Goal: Complete application form

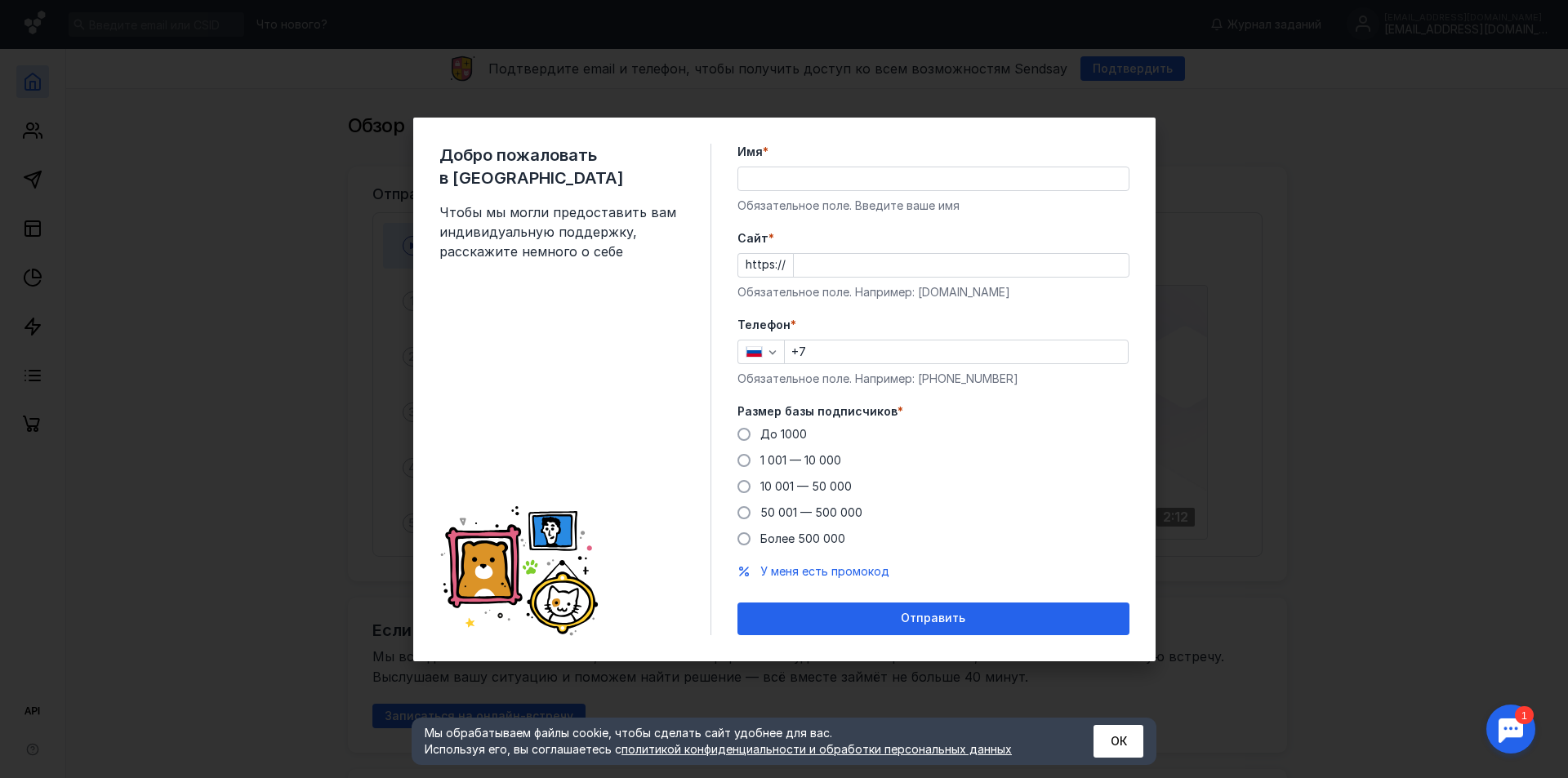
click at [859, 179] on input "Имя *" at bounding box center [933, 178] width 390 height 23
click at [794, 186] on input "Имя *" at bounding box center [933, 178] width 390 height 23
click at [735, 292] on div "Добро пожаловать в Sendsay Чтобы мы могли предоставить вам индивидуальную подде…" at bounding box center [784, 389] width 743 height 543
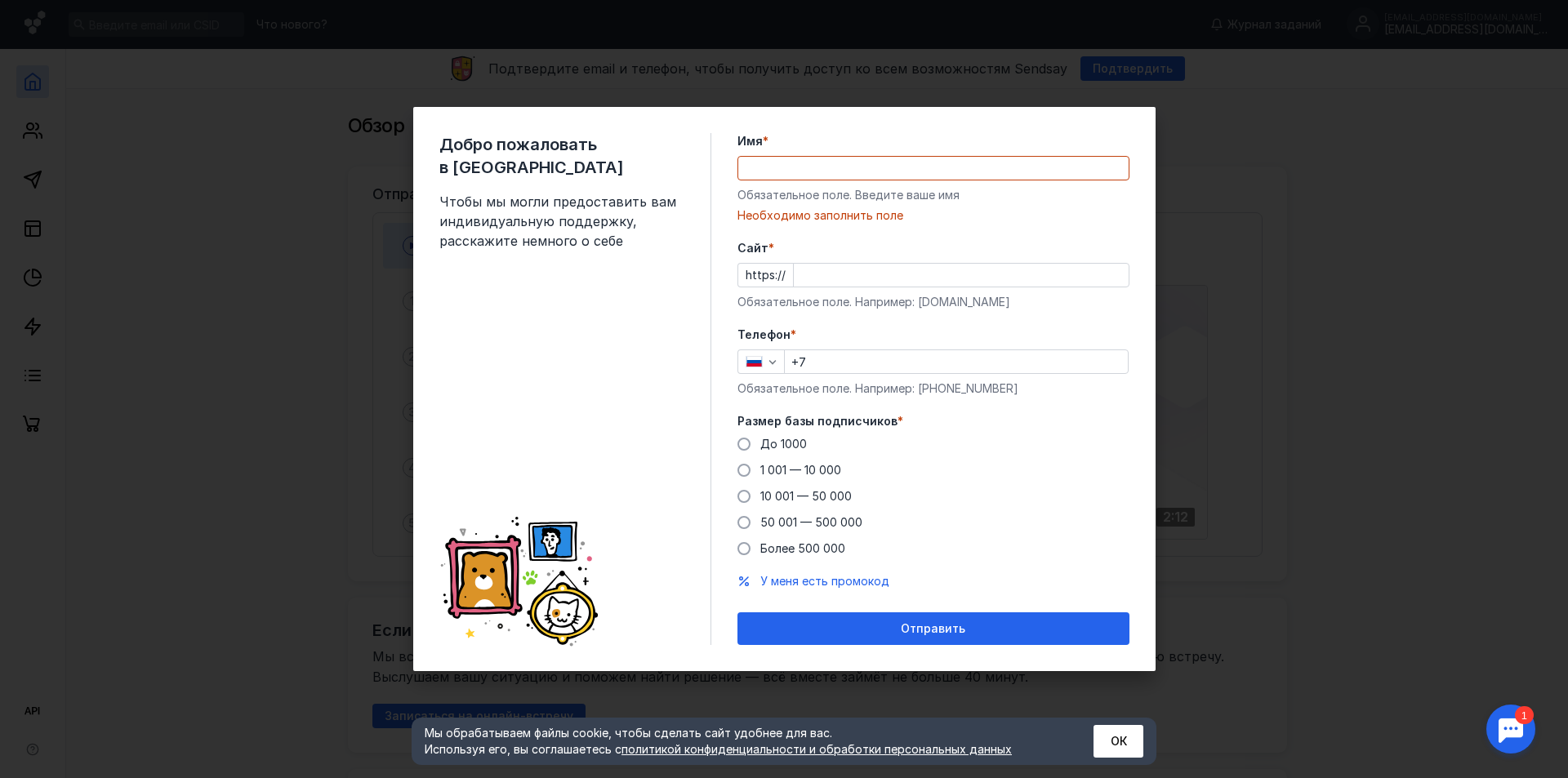
click at [796, 185] on div "Имя * Обязательное поле. Введите ваше имя [PERSON_NAME] заполнить поле" at bounding box center [933, 178] width 392 height 90
click at [810, 169] on input "Имя *" at bounding box center [933, 167] width 390 height 23
click at [767, 305] on div "Обязательное поле. Например: [DOMAIN_NAME]" at bounding box center [933, 302] width 392 height 17
click at [812, 154] on div "Имя * Обязательное поле. Введите ваше имя [PERSON_NAME] заполнить поле" at bounding box center [933, 178] width 392 height 90
click at [815, 170] on input "Имя *" at bounding box center [933, 167] width 390 height 23
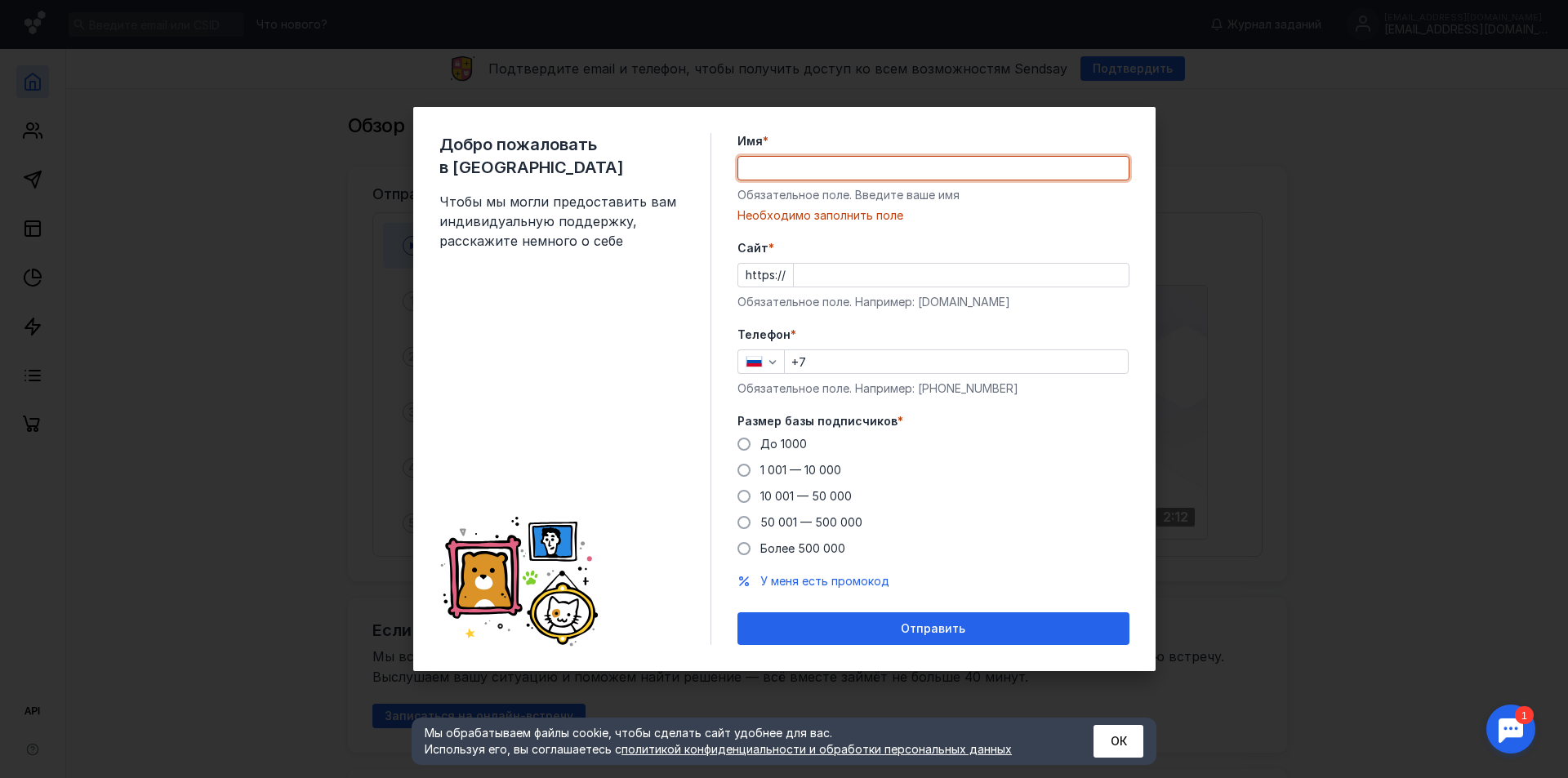
type input "B"
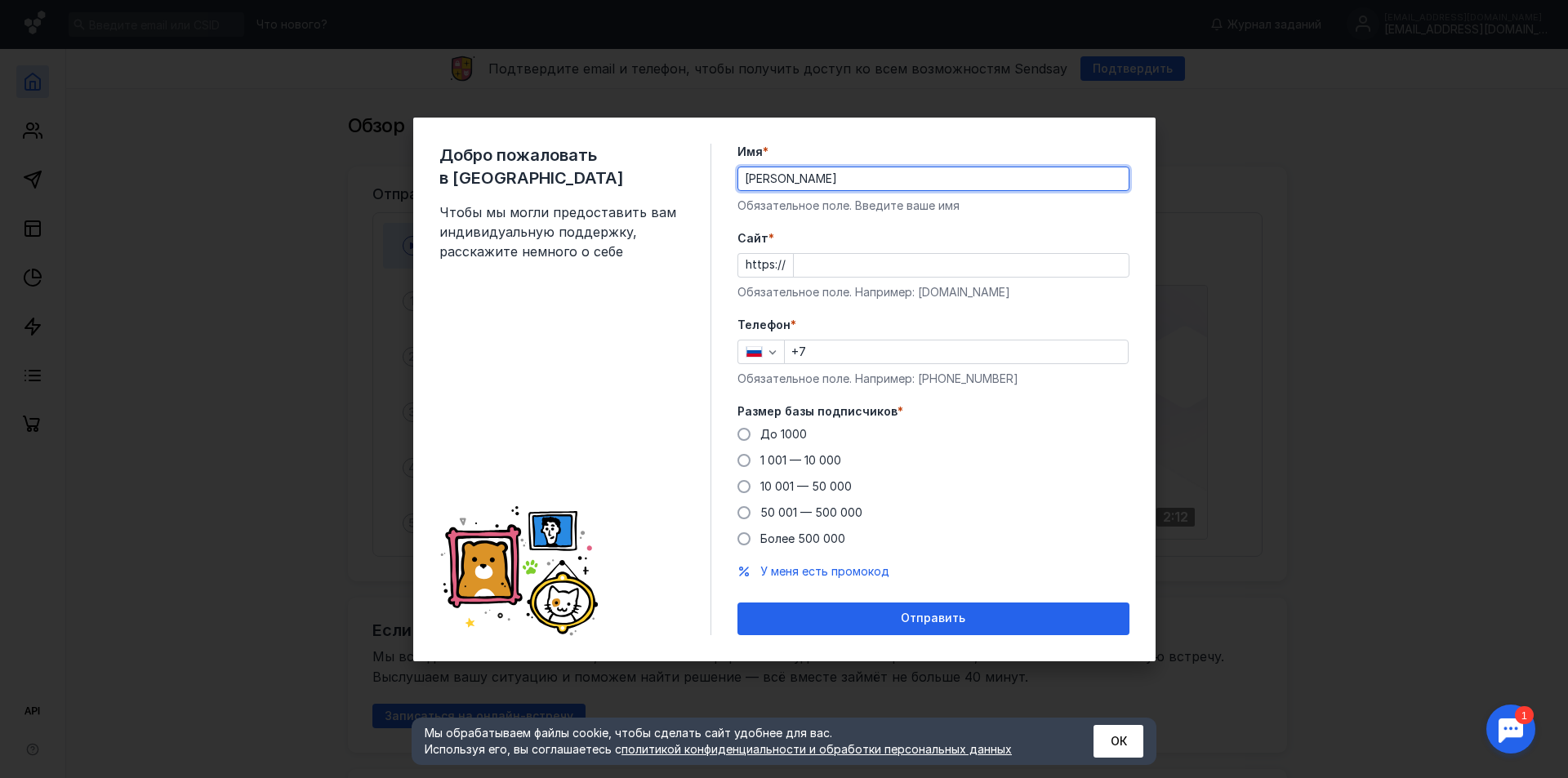
type input "[PERSON_NAME]"
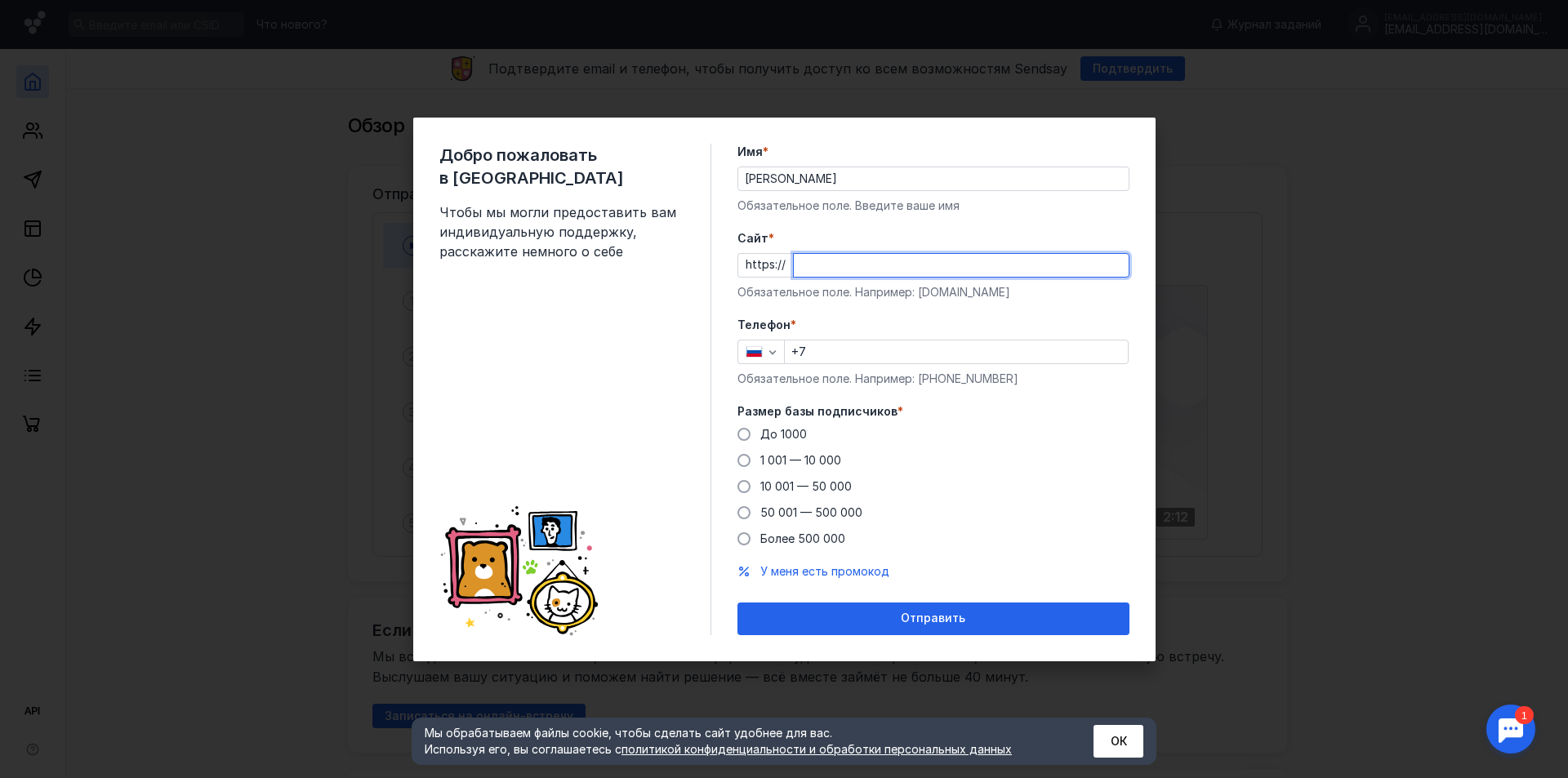
click at [874, 264] on input "Cайт *" at bounding box center [961, 265] width 335 height 23
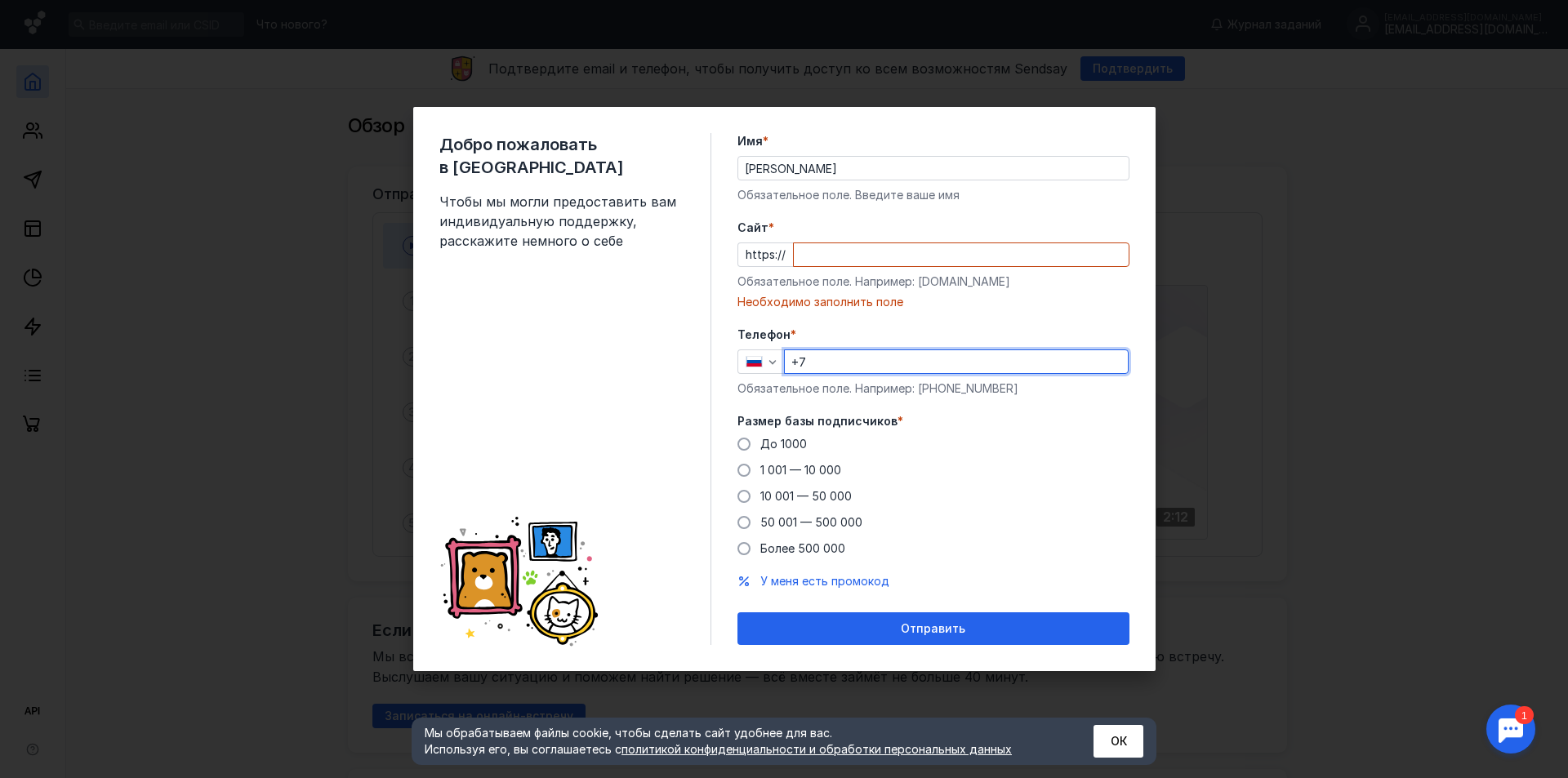
click at [842, 366] on input "+7" at bounding box center [956, 361] width 343 height 23
type input "[PHONE_NUMBER]"
click at [810, 469] on span "1 001 — 10 000" at bounding box center [801, 469] width 81 height 14
click at [0, 0] on input "1 001 — 10 000" at bounding box center [0, 0] width 0 height 0
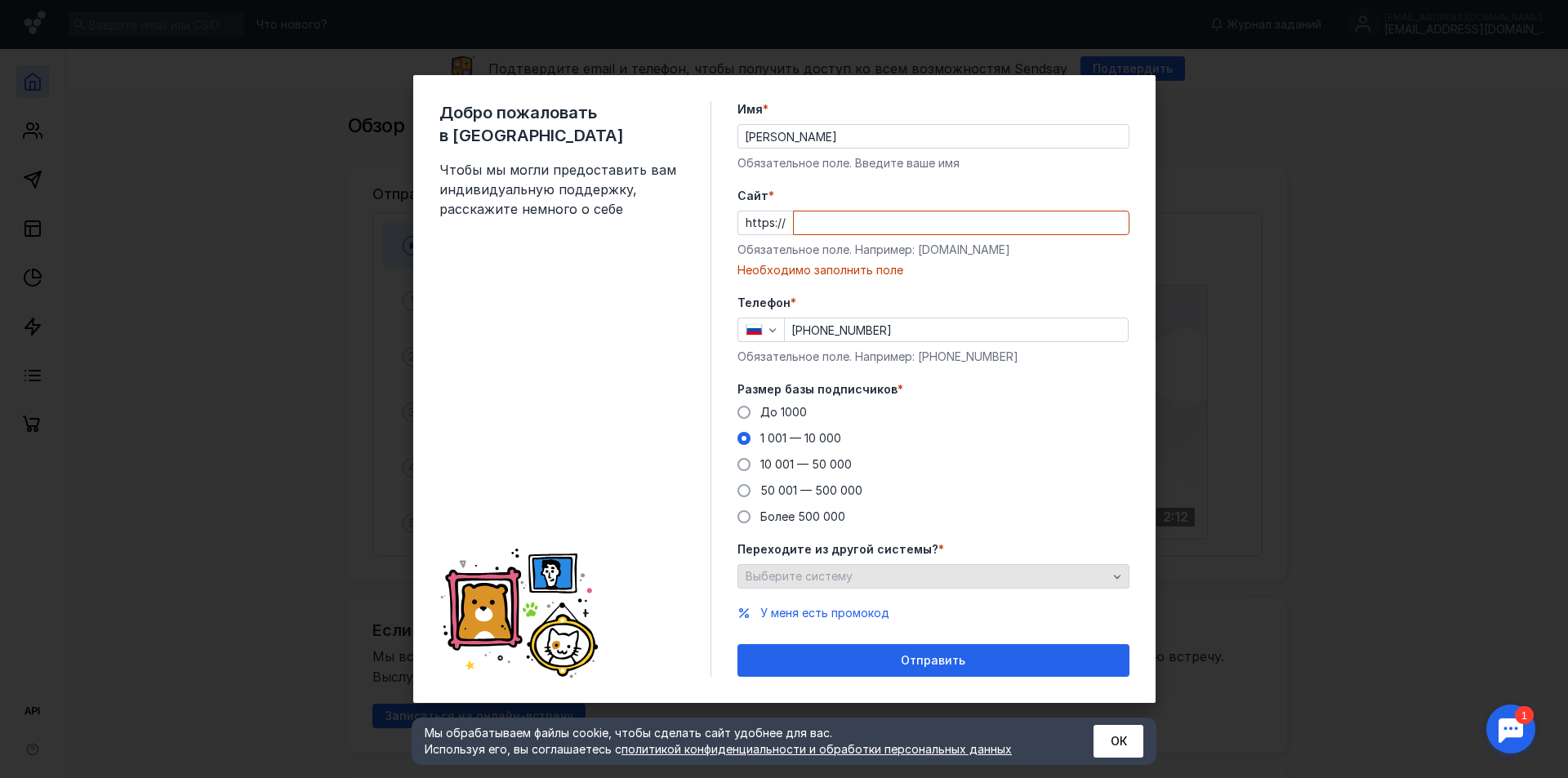
click at [885, 587] on div "Выберите систему" at bounding box center [933, 576] width 392 height 25
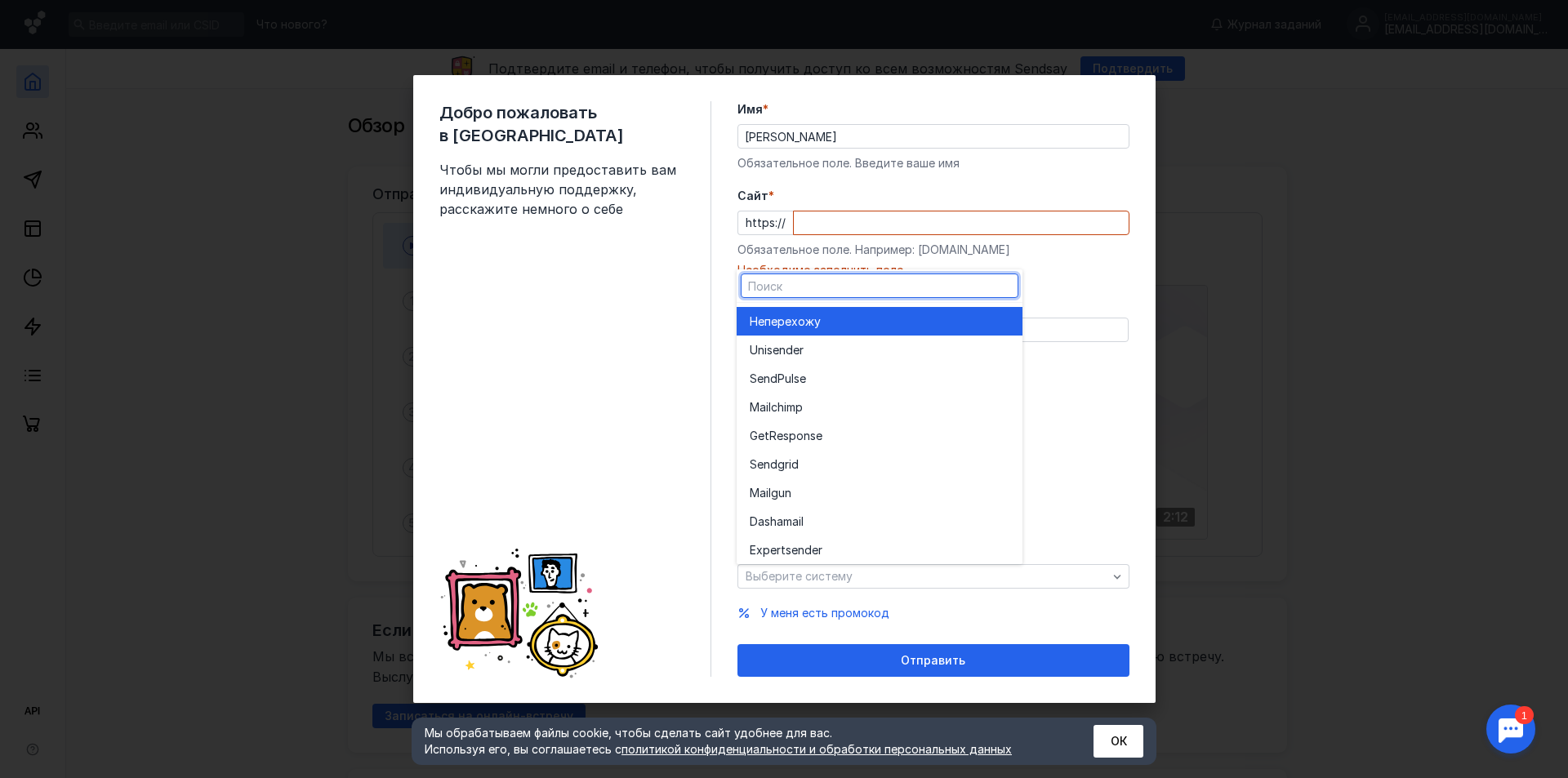
click at [862, 327] on div "Не перехожу" at bounding box center [880, 322] width 259 height 17
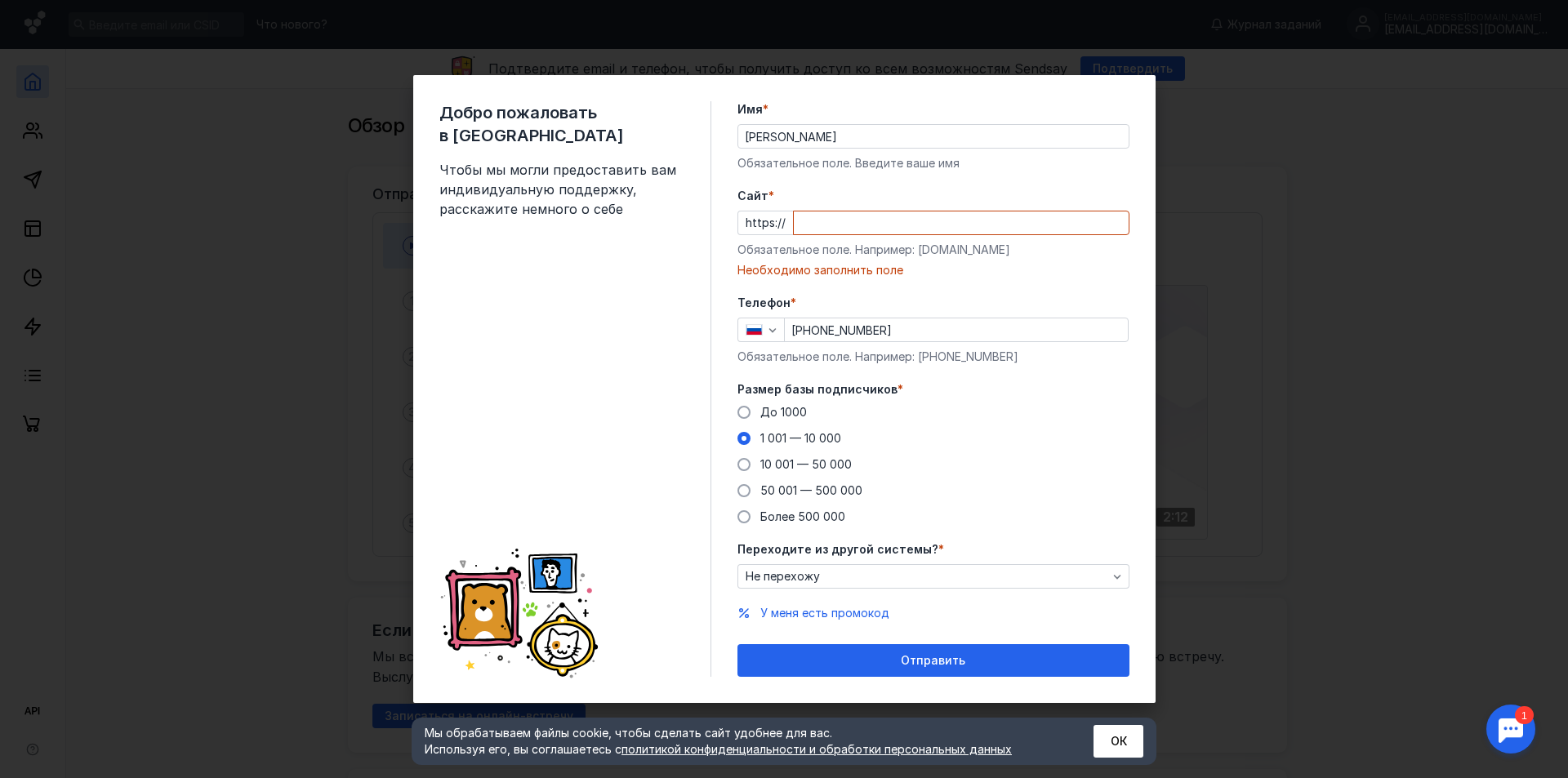
click at [835, 215] on input "Cайт *" at bounding box center [961, 223] width 335 height 23
